Goal: Task Accomplishment & Management: Manage account settings

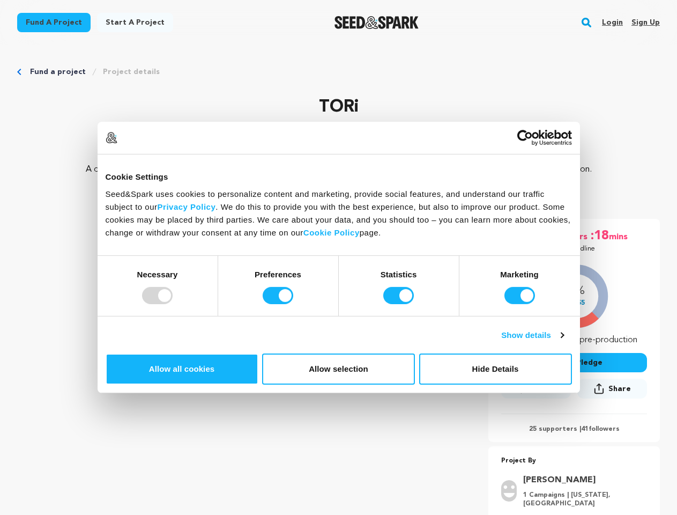
click at [173, 304] on div at bounding box center [157, 295] width 31 height 17
click at [293, 304] on input "Preferences" at bounding box center [278, 295] width 31 height 17
checkbox input "false"
click at [400, 304] on input "Statistics" at bounding box center [398, 295] width 31 height 17
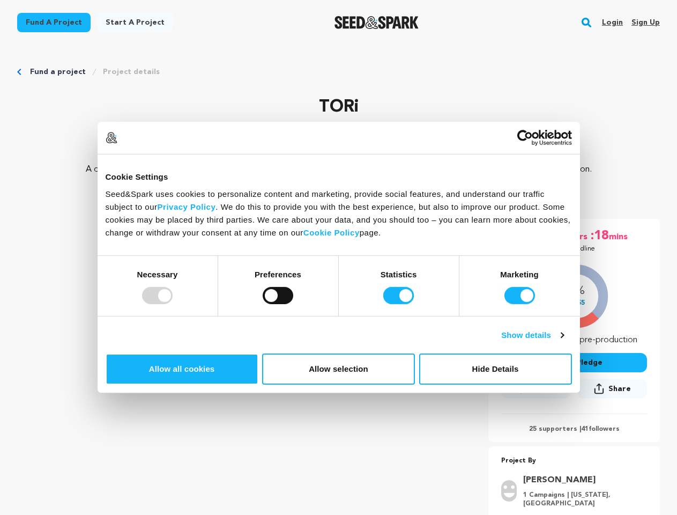
checkbox input "false"
click at [505, 304] on input "Marketing" at bounding box center [520, 295] width 31 height 17
checkbox input "false"
click at [563, 342] on link "Show details" at bounding box center [532, 335] width 62 height 13
